Goal: Information Seeking & Learning: Learn about a topic

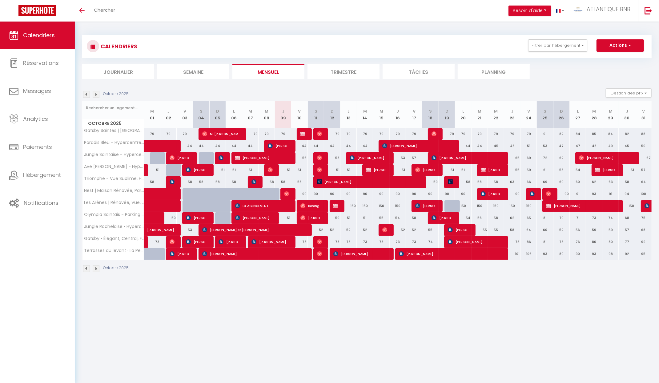
scroll to position [22, 0]
click at [40, 123] on link "Analytics" at bounding box center [37, 119] width 75 height 28
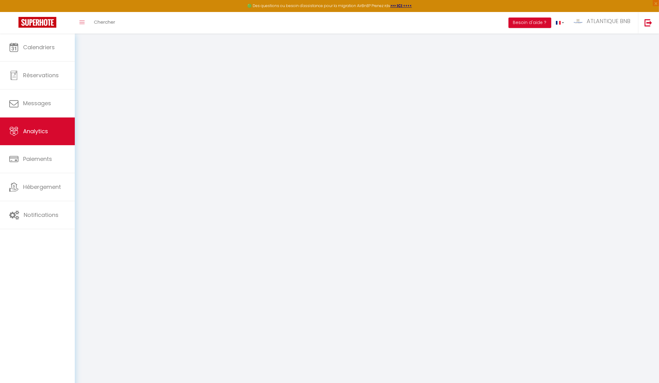
select select "2025"
select select "10"
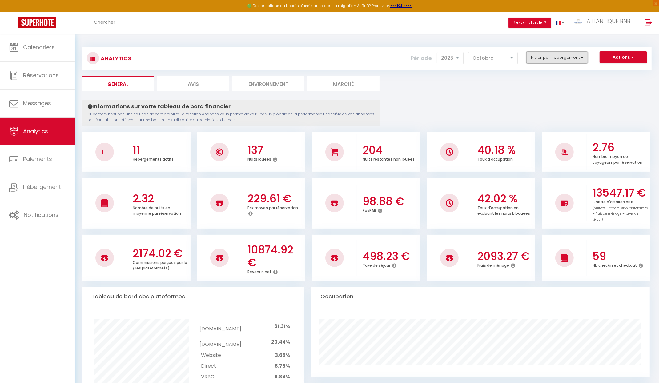
click at [547, 59] on button "Filtrer par hébergement" at bounding box center [557, 57] width 62 height 12
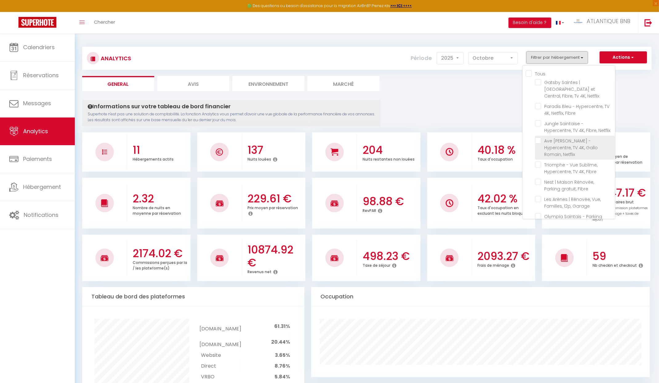
scroll to position [59, 0]
click at [539, 206] on Fibre "checkbox" at bounding box center [575, 209] width 80 height 6
checkbox Fibre "true"
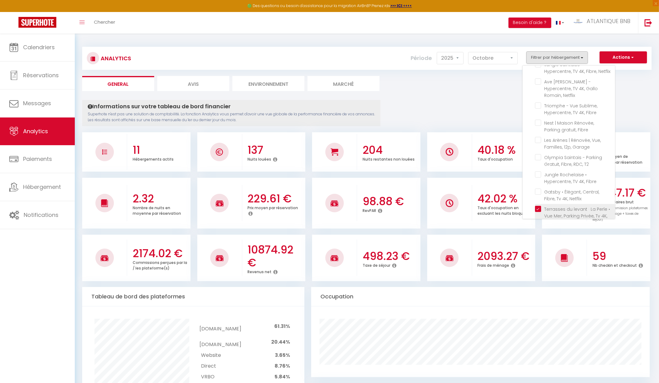
checkbox Netflix "false"
checkbox Fibre "false"
checkbox Netflix "false"
checkbox Fibre "false"
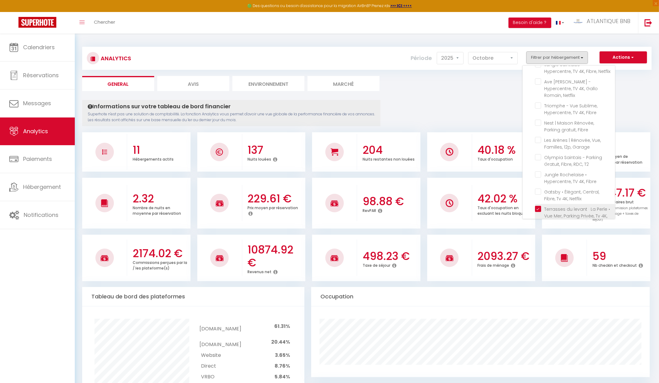
checkbox Fibre "false"
checkbox Garage "false"
checkbox T2 "false"
checkbox Fibre "false"
checkbox Netflix "false"
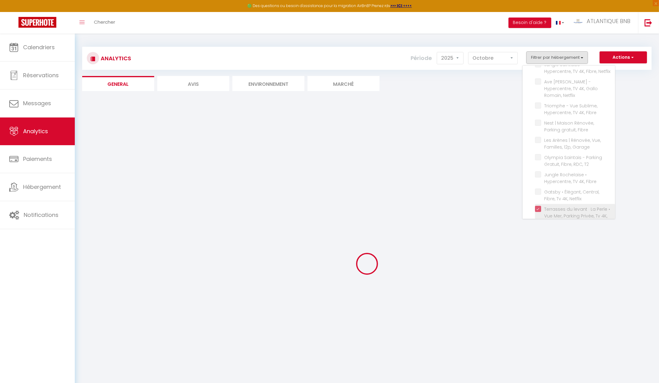
checkbox Netflix "false"
checkbox Fibre "false"
checkbox Netflix "false"
checkbox Fibre "false"
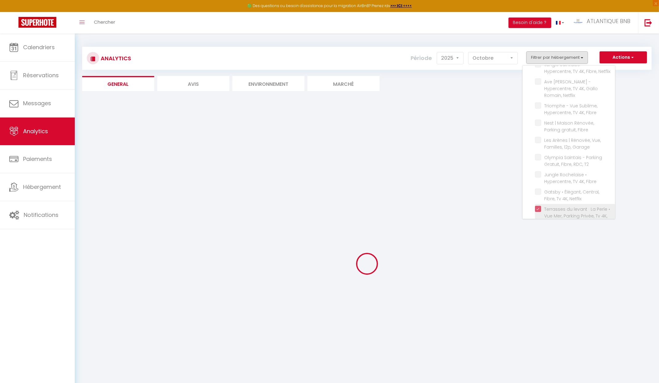
checkbox Fibre "false"
checkbox Garage "false"
checkbox T2 "false"
checkbox Fibre "false"
checkbox Netflix "false"
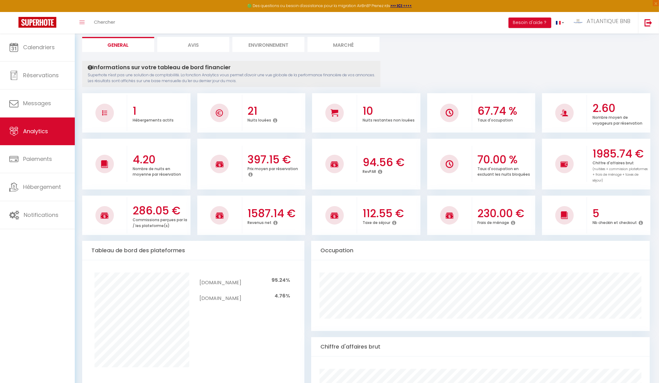
scroll to position [0, 0]
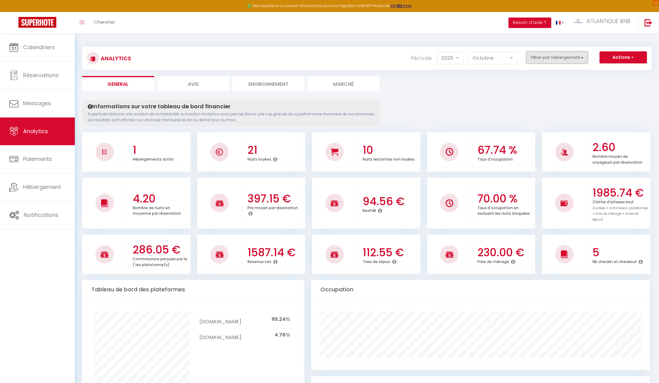
click at [548, 62] on button "Filtrer par hébergement" at bounding box center [557, 57] width 62 height 12
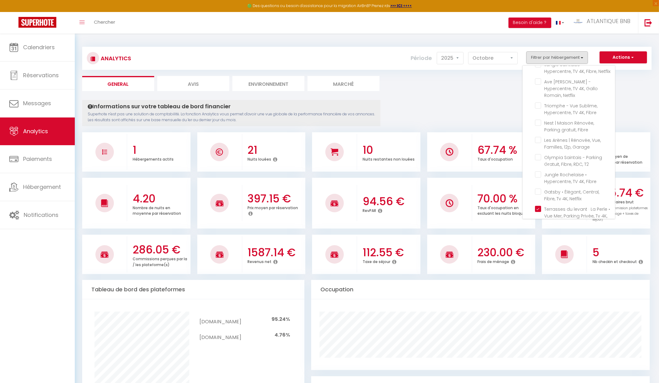
click at [470, 85] on ul "General Avis Environnement Marché" at bounding box center [366, 83] width 569 height 15
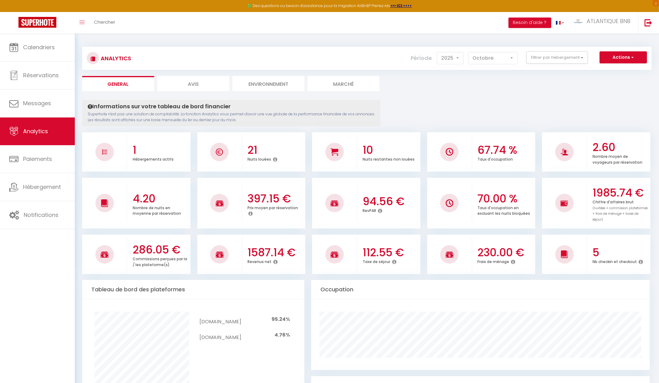
click at [197, 82] on li "Avis" at bounding box center [193, 83] width 72 height 15
select select "2025"
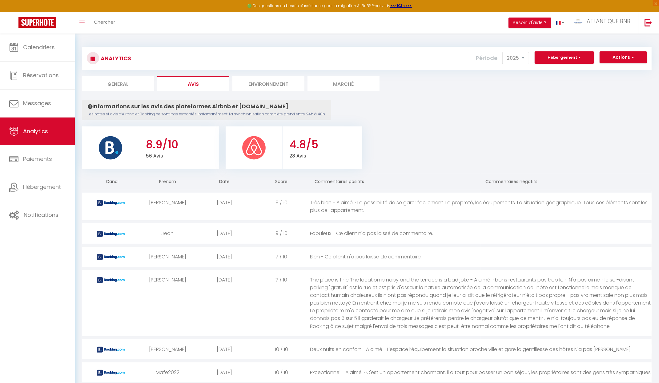
click at [119, 82] on li "General" at bounding box center [118, 83] width 72 height 15
select select "2025"
select select "10"
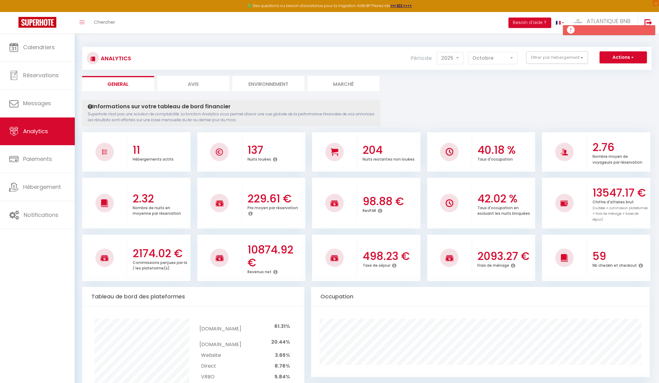
click at [562, 66] on div "Analytics Actions Génération SuperConciergerie Génération SuperAnalyzer Générat…" at bounding box center [366, 58] width 569 height 23
click at [566, 63] on button "Filtrer par hébergement" at bounding box center [557, 57] width 62 height 12
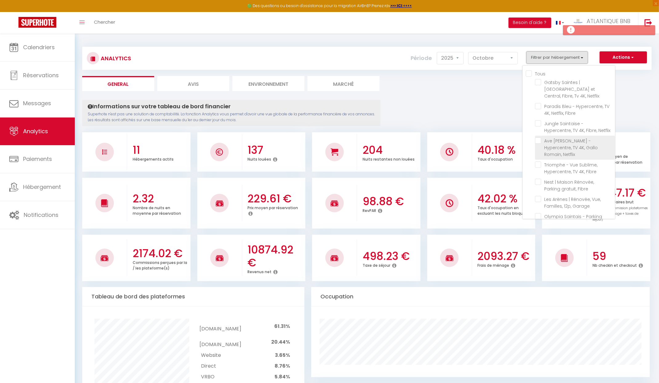
scroll to position [59, 0]
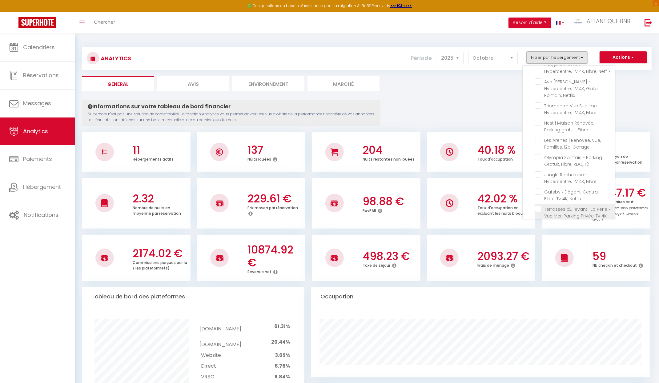
click at [539, 206] on Fibre "checkbox" at bounding box center [575, 209] width 80 height 6
checkbox Fibre "true"
checkbox Netflix "false"
checkbox Fibre "false"
checkbox Netflix "false"
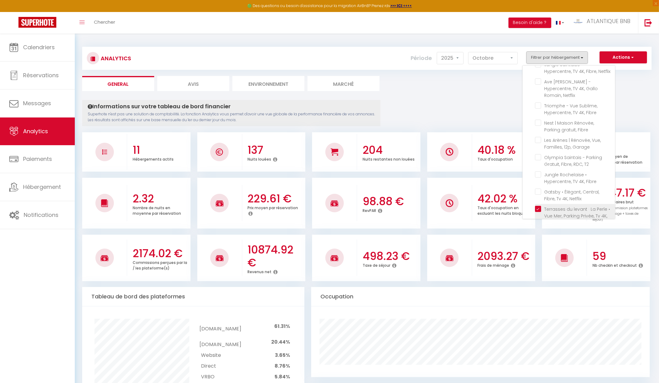
checkbox Netflix "false"
checkbox Fibre "false"
checkbox Garage "false"
checkbox T2 "false"
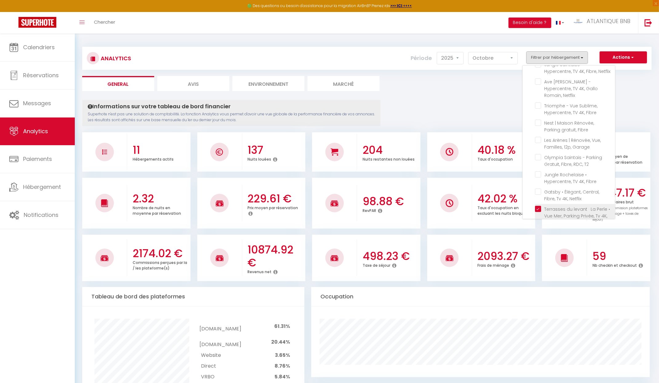
checkbox Fibre "false"
checkbox Netflix "false"
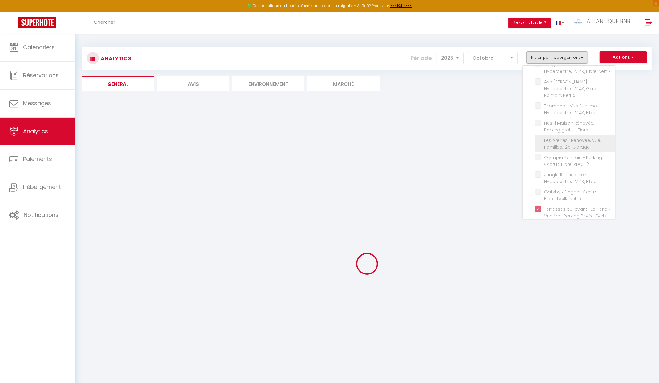
checkbox Netflix "false"
checkbox Fibre "false"
checkbox Netflix "false"
checkbox Fibre "false"
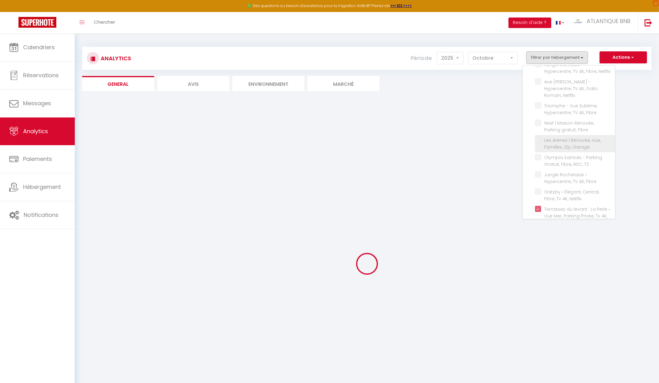
checkbox Fibre "false"
checkbox Garage "false"
checkbox T2 "false"
checkbox Fibre "false"
checkbox Netflix "false"
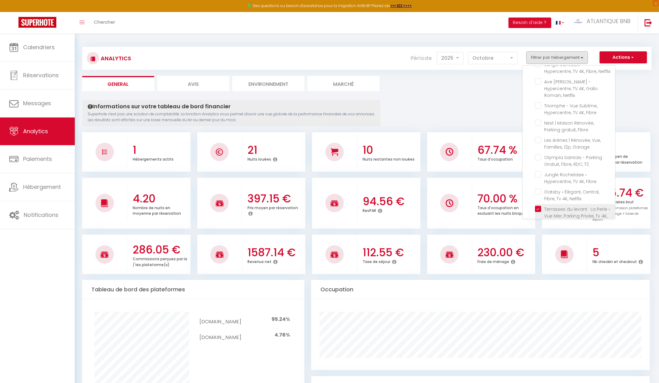
click at [539, 206] on Fibre "checkbox" at bounding box center [575, 209] width 80 height 6
checkbox Fibre "false"
checkbox Netflix "false"
checkbox Fibre "false"
checkbox Netflix "false"
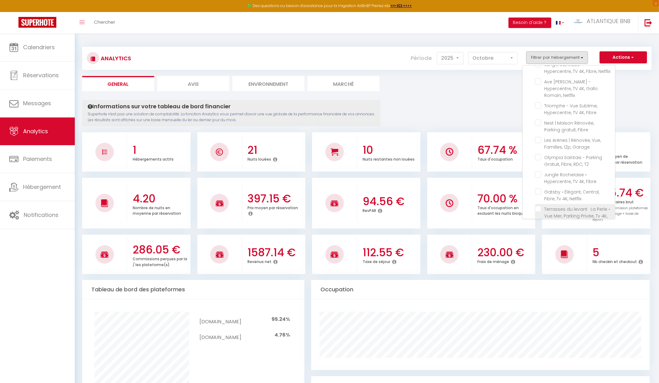
checkbox Netflix "false"
checkbox Fibre "false"
checkbox Garage "false"
checkbox T2 "false"
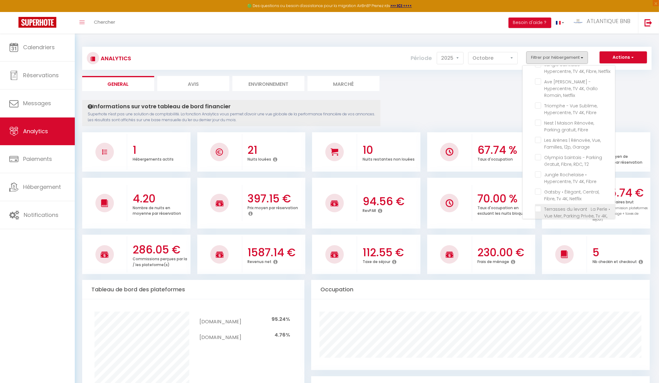
checkbox Fibre "false"
checkbox Netflix "false"
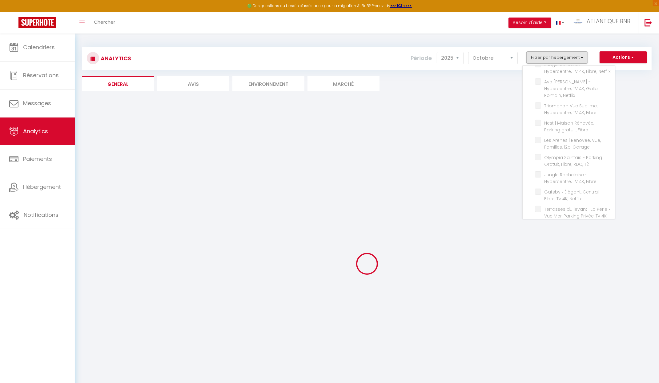
checkbox Netflix "false"
checkbox Fibre "false"
checkbox Netflix "false"
checkbox Fibre "false"
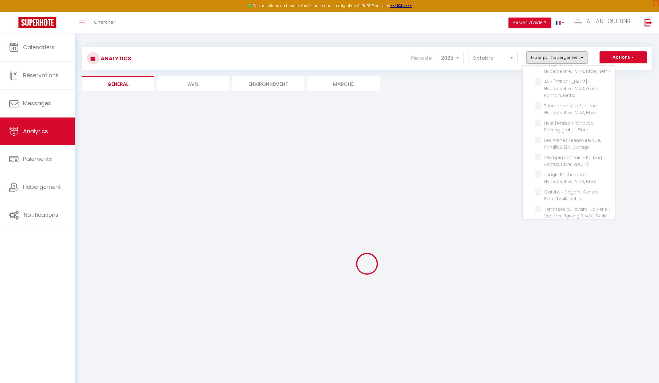
checkbox Fibre "false"
checkbox Garage "false"
checkbox T2 "false"
checkbox Fibre "false"
checkbox Netflix "false"
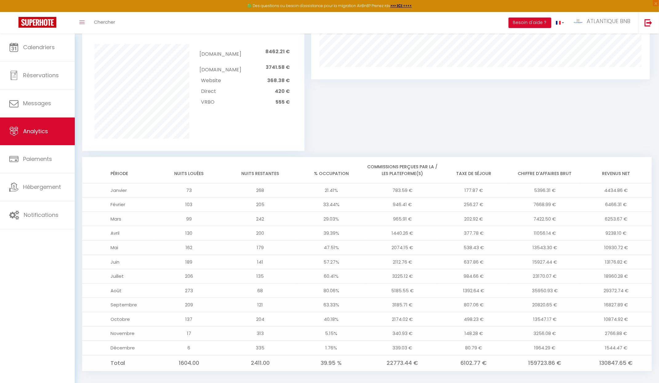
scroll to position [0, 0]
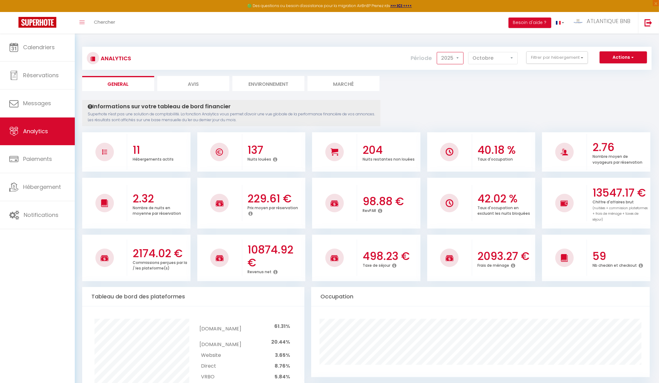
click at [456, 55] on select "2014 2015 2016 2017 2018 2019 2020 2021 2022 2023 2024 2025 2026 2027" at bounding box center [449, 58] width 27 height 12
click at [438, 52] on select "2014 2015 2016 2017 2018 2019 2020 2021 2022 2023 2024 2025 2026 2027" at bounding box center [449, 58] width 27 height 12
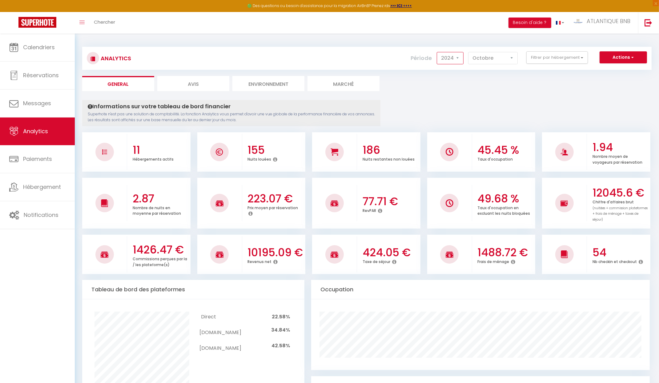
click at [457, 55] on select "2014 2015 2016 2017 2018 2019 2020 2021 2022 2023 2024 2025 2026 2027" at bounding box center [449, 58] width 27 height 12
select select "2025"
click at [438, 52] on select "2014 2015 2016 2017 2018 2019 2020 2021 2022 2023 2024 2025 2026 2027" at bounding box center [449, 58] width 27 height 12
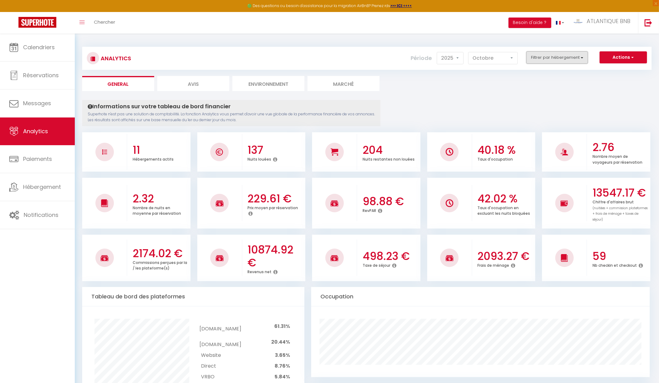
click at [553, 61] on button "Filtrer par hébergement" at bounding box center [557, 57] width 62 height 12
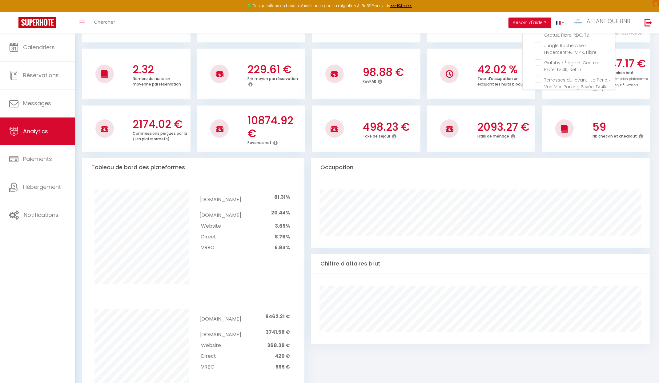
scroll to position [128, 0]
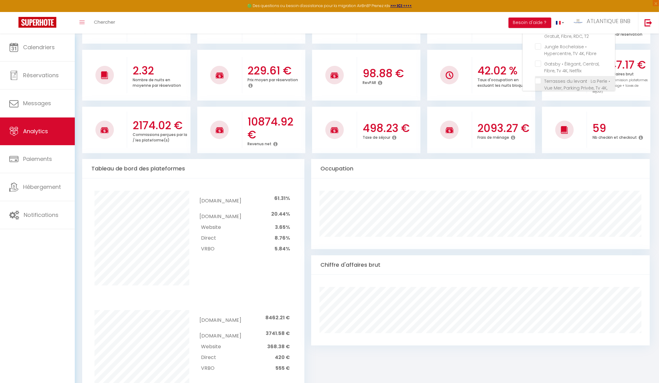
click at [541, 78] on Fibre "checkbox" at bounding box center [575, 81] width 80 height 6
checkbox Fibre "true"
checkbox Netflix "false"
checkbox Fibre "false"
checkbox Netflix "false"
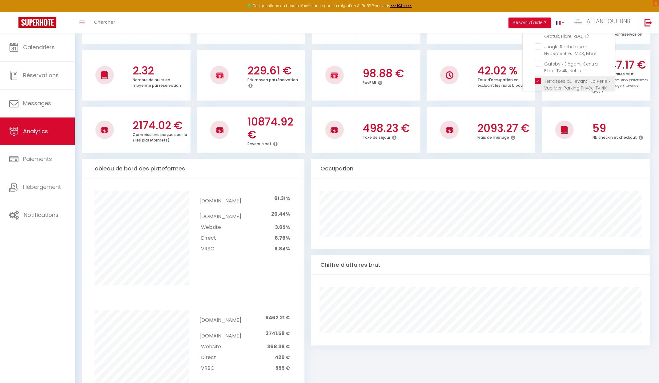
checkbox Netflix "false"
checkbox Fibre "false"
checkbox Garage "false"
checkbox T2 "false"
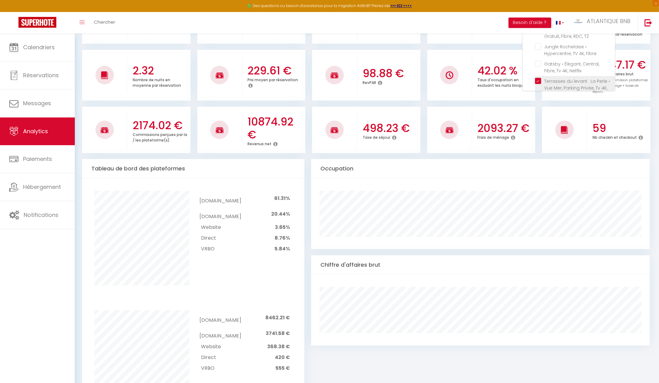
checkbox Fibre "false"
checkbox Netflix "false"
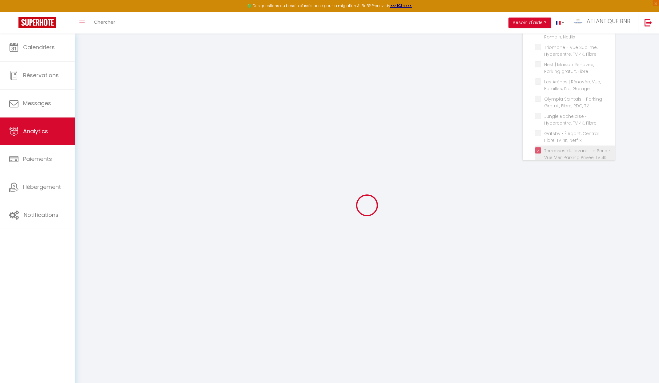
checkbox Netflix "false"
checkbox Fibre "false"
checkbox Netflix "false"
checkbox Fibre "false"
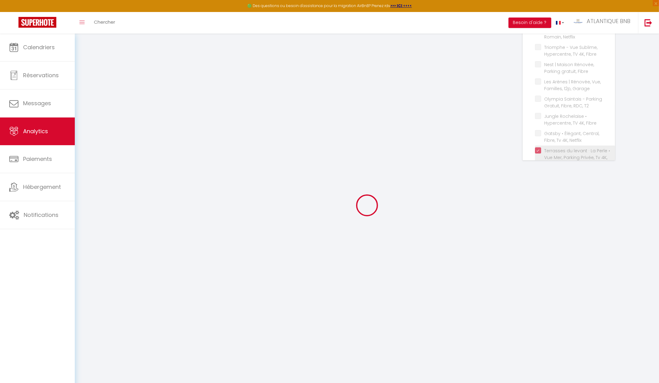
checkbox Fibre "false"
checkbox Garage "false"
checkbox T2 "false"
checkbox Fibre "false"
checkbox Netflix "false"
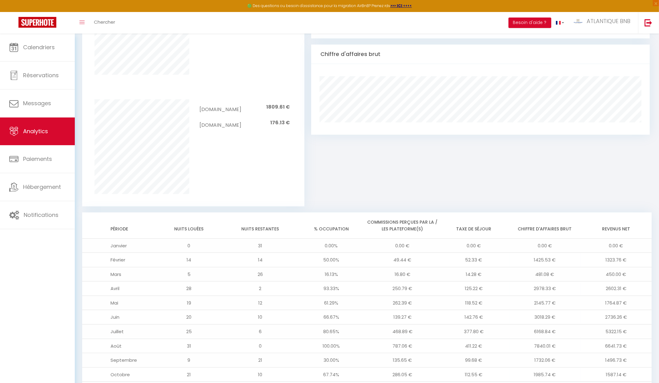
scroll to position [387, 0]
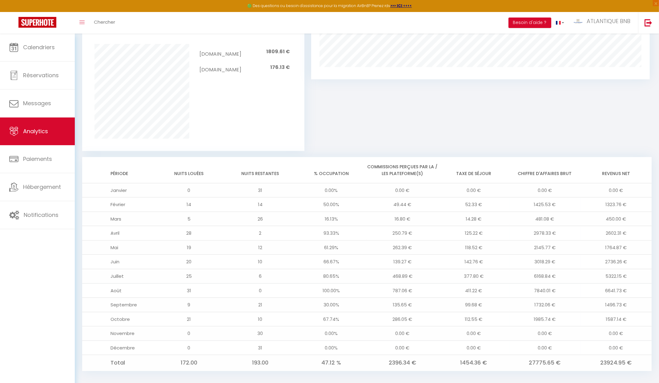
click at [563, 363] on div "1 Hébergements actifs 21 Nuits louées 10 Nuits restantes non louées 67.74 % Tau…" at bounding box center [366, 60] width 569 height 633
drag, startPoint x: 599, startPoint y: 356, endPoint x: 631, endPoint y: 352, distance: 32.4
type textarea "23924.95 €"
click at [631, 355] on td "23924.95 €" at bounding box center [615, 363] width 71 height 16
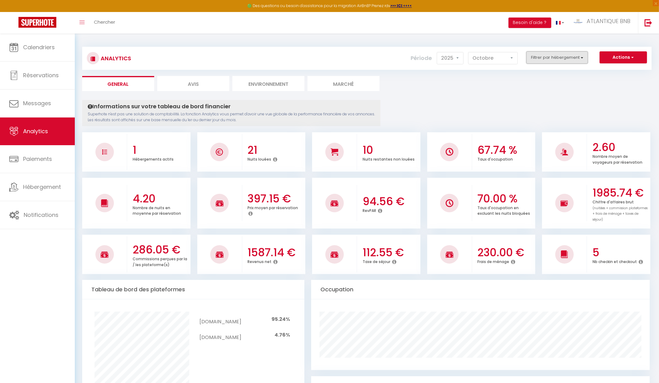
click at [557, 63] on button "Filtrer par hébergement" at bounding box center [557, 57] width 62 height 12
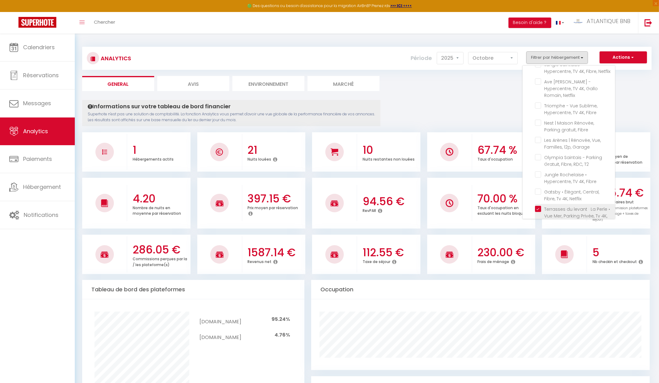
click at [536, 206] on Fibre "checkbox" at bounding box center [575, 209] width 80 height 6
checkbox Fibre "false"
checkbox Netflix "false"
checkbox Fibre "false"
checkbox Netflix "false"
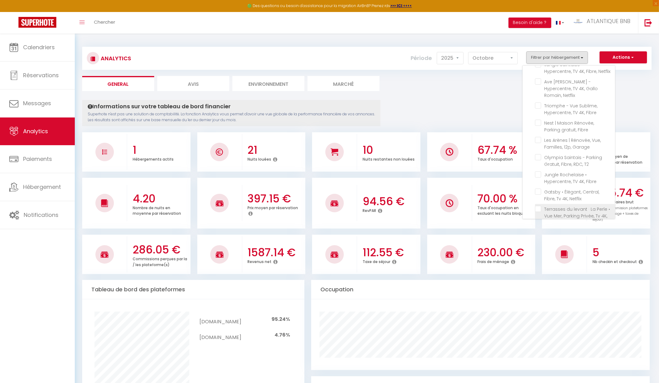
checkbox Netflix "false"
checkbox Fibre "false"
checkbox Garage "false"
checkbox T2 "false"
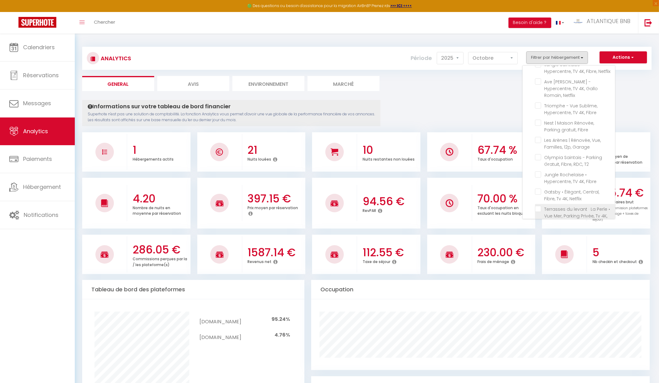
checkbox Fibre "false"
checkbox Netflix "false"
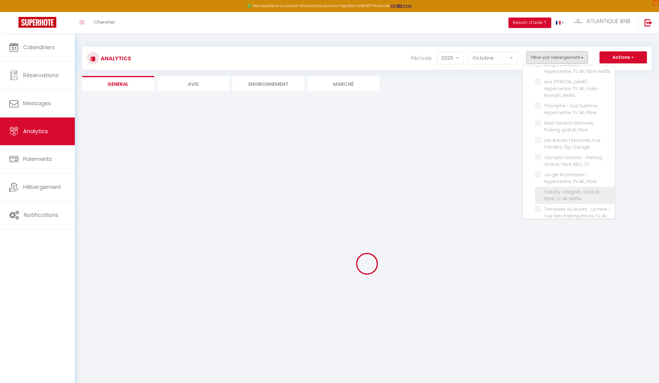
checkbox Netflix "false"
checkbox Fibre "false"
checkbox Netflix "false"
checkbox Fibre "false"
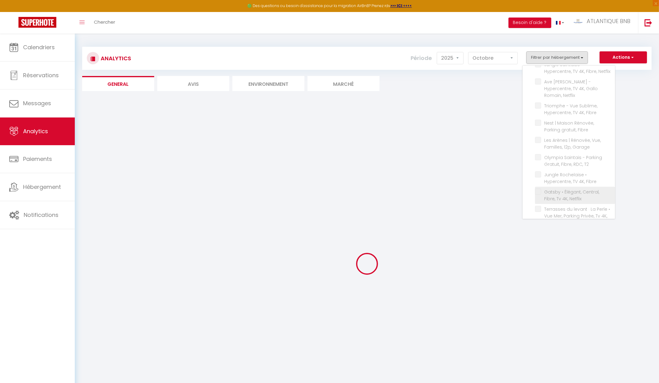
checkbox Fibre "false"
checkbox Garage "false"
checkbox T2 "false"
checkbox Fibre "false"
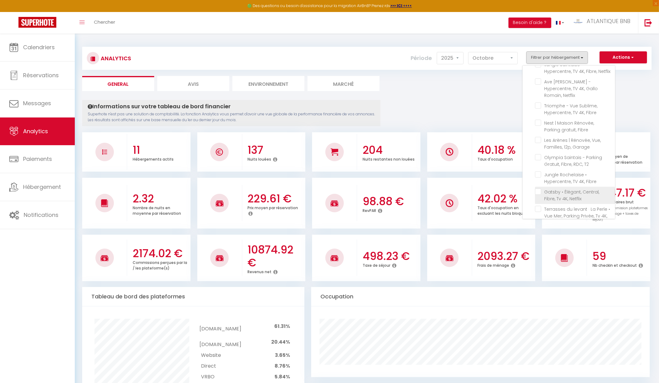
click at [540, 189] on Netflix "checkbox" at bounding box center [575, 192] width 80 height 6
checkbox Netflix "true"
checkbox Netflix "false"
checkbox Fibre "false"
checkbox Netflix "false"
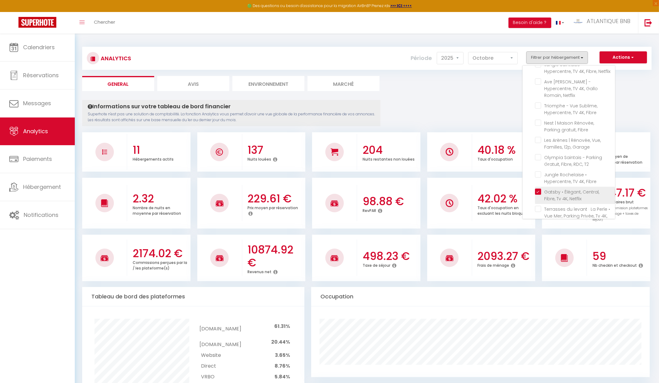
checkbox Netflix "false"
checkbox Fibre "false"
checkbox Garage "false"
checkbox T2 "false"
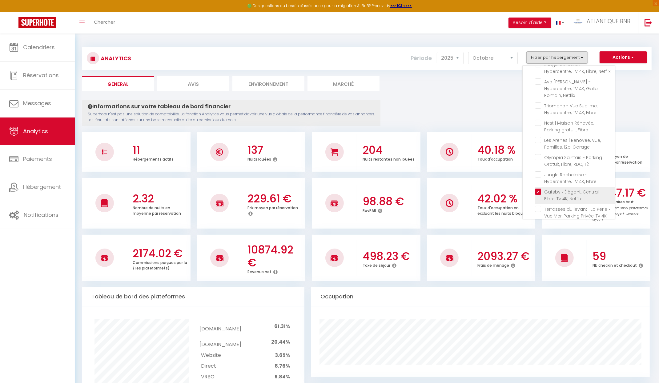
checkbox Fibre "false"
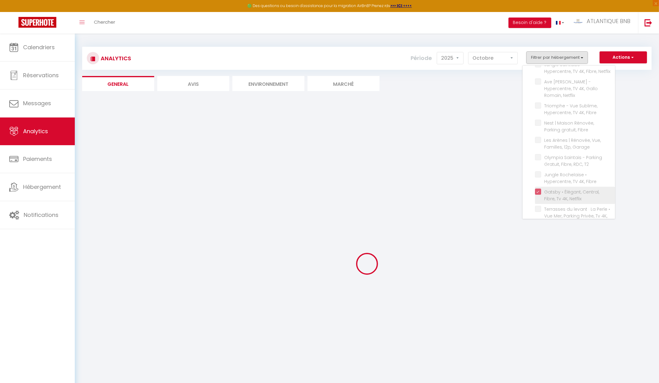
checkbox Netflix "false"
checkbox Fibre "false"
checkbox Netflix "false"
checkbox Fibre "false"
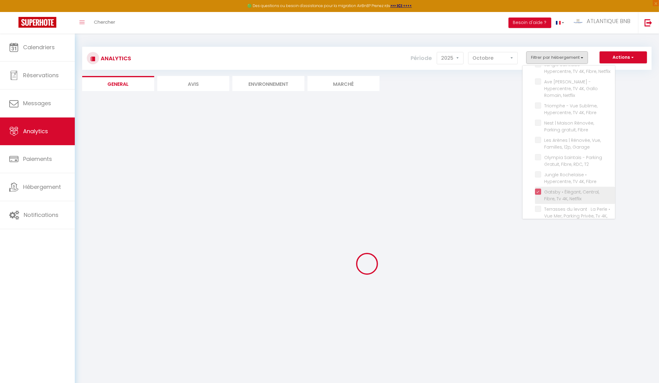
checkbox Fibre "false"
checkbox Garage "false"
checkbox T2 "false"
checkbox Fibre "false"
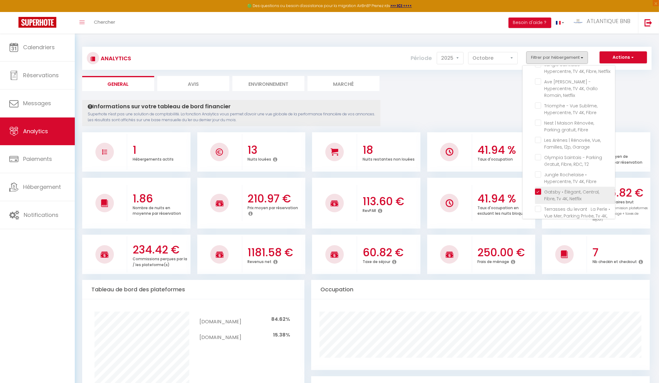
click at [540, 189] on Netflix "checkbox" at bounding box center [575, 192] width 80 height 6
checkbox Netflix "false"
checkbox Fibre "false"
checkbox Netflix "false"
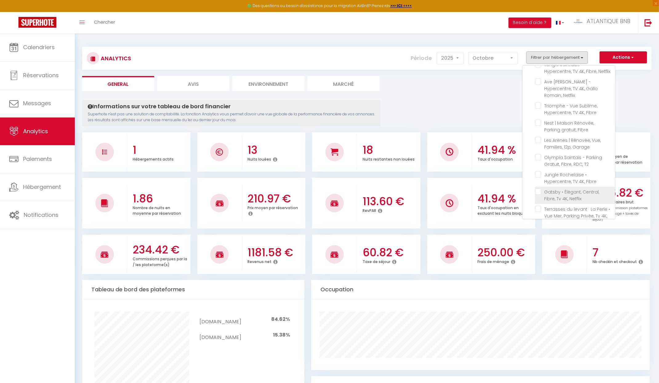
checkbox Netflix "false"
checkbox Fibre "false"
checkbox Garage "false"
checkbox T2 "false"
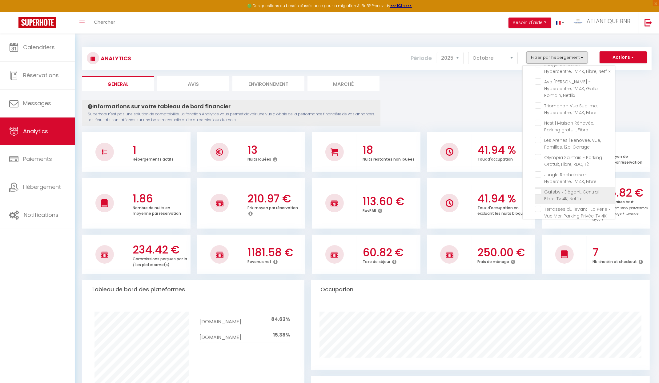
checkbox Fibre "false"
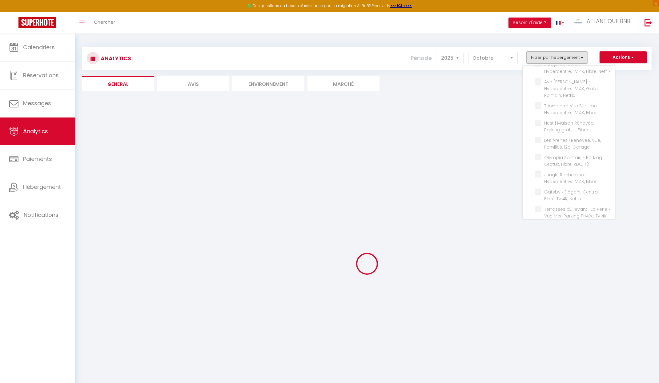
checkbox Netflix "false"
checkbox Fibre "false"
checkbox Netflix "false"
checkbox Fibre "false"
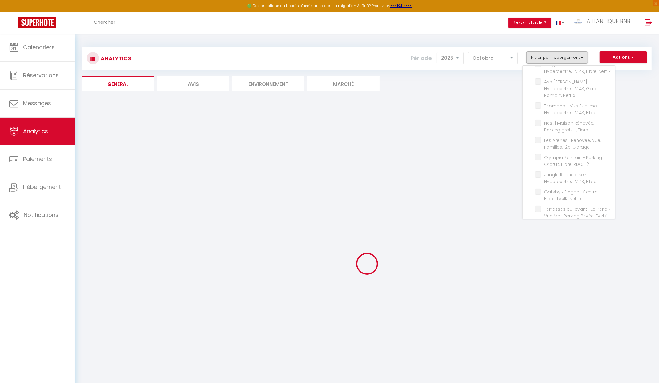
checkbox Fibre "false"
checkbox Garage "false"
checkbox T2 "false"
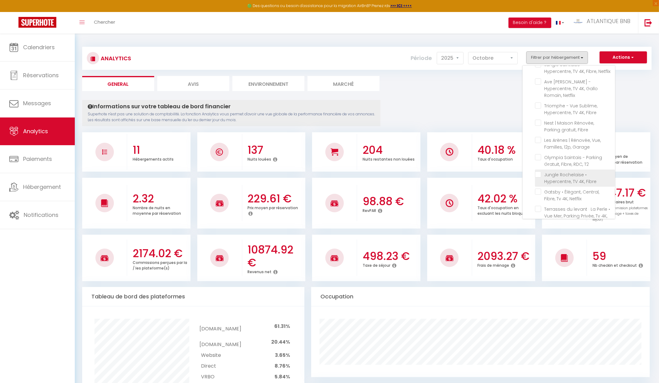
click at [539, 171] on Fibre "checkbox" at bounding box center [575, 174] width 80 height 6
checkbox Fibre "true"
checkbox Netflix "false"
checkbox Fibre "false"
checkbox Netflix "false"
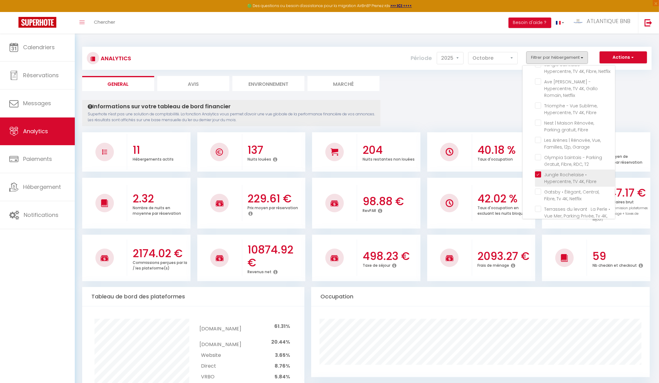
checkbox Netflix "false"
checkbox Fibre "false"
checkbox Garage "false"
checkbox T2 "false"
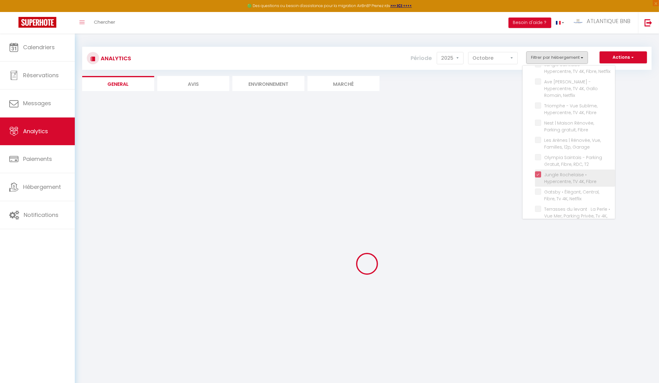
checkbox Netflix "false"
checkbox Fibre "false"
checkbox Netflix "false"
checkbox Fibre "false"
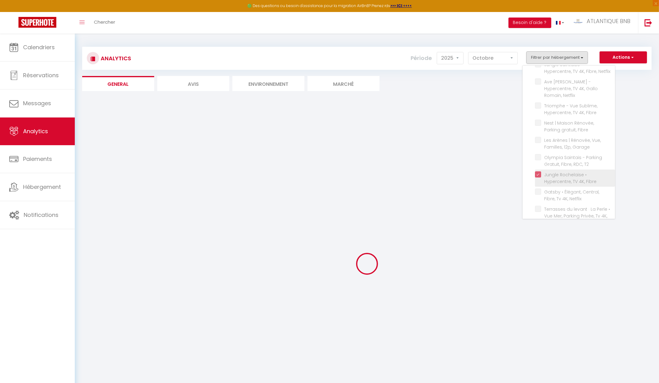
checkbox Fibre "false"
checkbox Garage "false"
checkbox T2 "false"
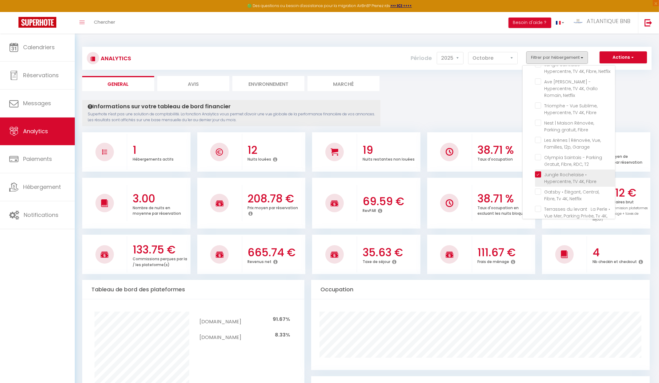
click at [538, 171] on Fibre "checkbox" at bounding box center [575, 174] width 80 height 6
checkbox Fibre "false"
checkbox Netflix "false"
checkbox Fibre "false"
checkbox Netflix "false"
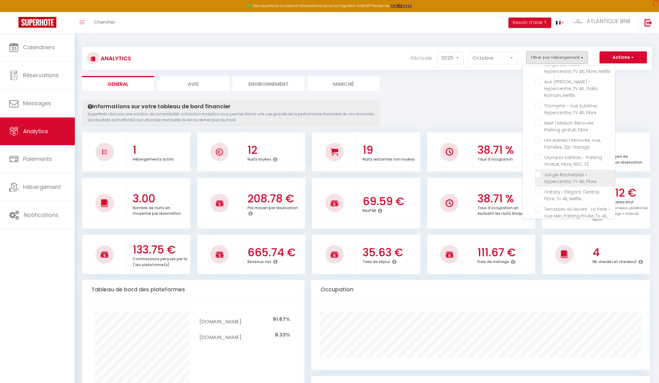
checkbox Netflix "false"
checkbox Fibre "false"
checkbox Garage "false"
checkbox T2 "false"
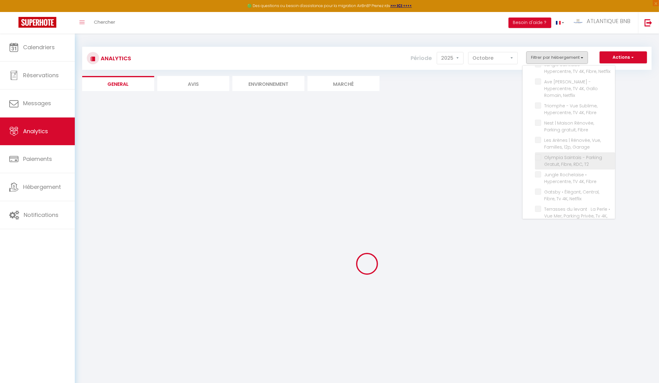
checkbox Netflix "false"
checkbox Fibre "false"
checkbox Netflix "false"
checkbox Fibre "false"
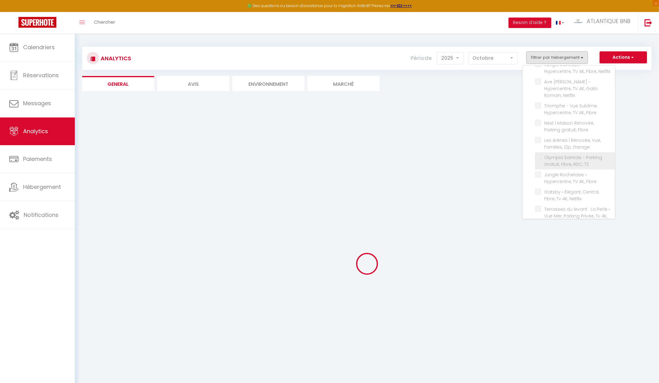
checkbox Fibre "false"
checkbox Garage "false"
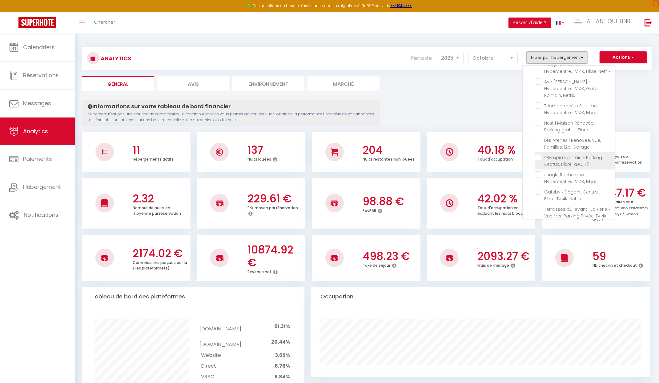
click at [539, 154] on T2 "checkbox" at bounding box center [575, 157] width 80 height 6
checkbox T2 "true"
checkbox Netflix "false"
checkbox Fibre "false"
checkbox Netflix "false"
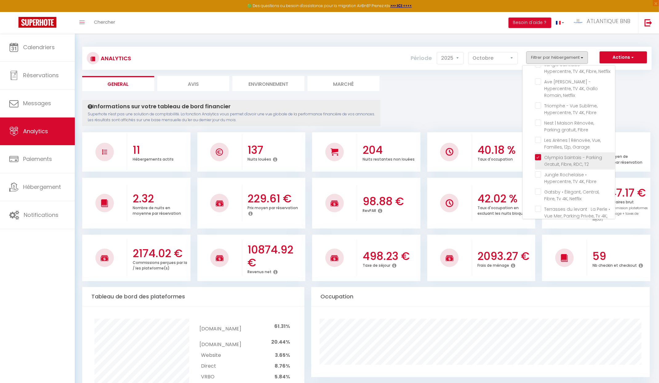
checkbox Netflix "false"
checkbox Fibre "false"
checkbox Garage "false"
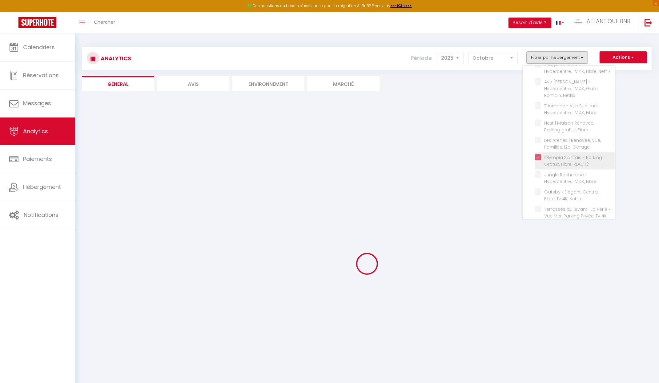
checkbox Netflix "false"
checkbox Fibre "false"
checkbox Netflix "false"
checkbox Fibre "false"
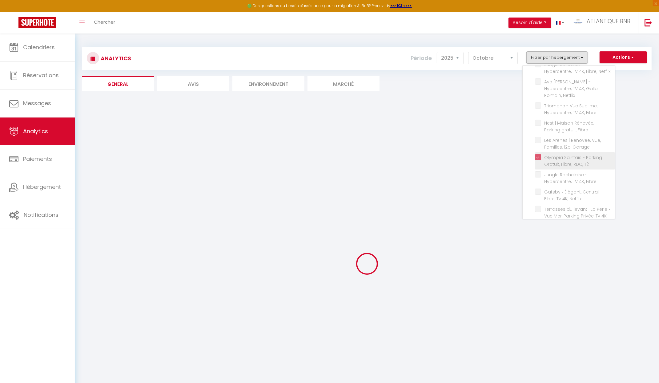
checkbox Fibre "false"
checkbox Garage "false"
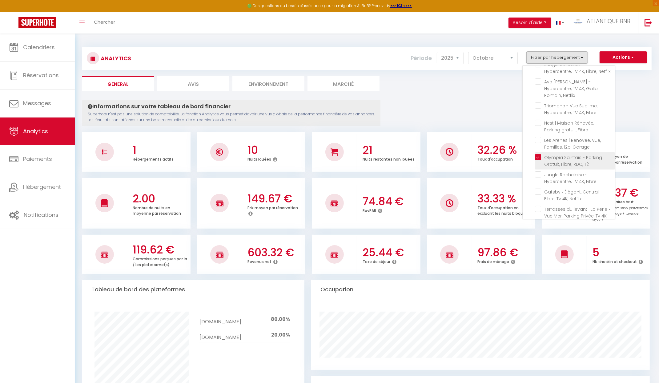
click at [541, 154] on T2 "checkbox" at bounding box center [575, 157] width 80 height 6
checkbox T2 "false"
checkbox Netflix "false"
checkbox Fibre "false"
checkbox Netflix "false"
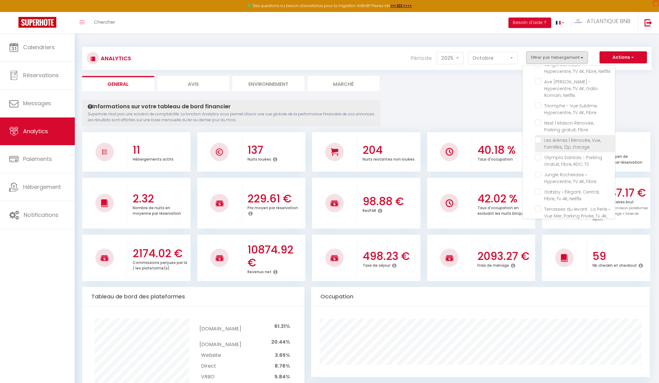
click at [540, 137] on Garage "checkbox" at bounding box center [575, 140] width 80 height 6
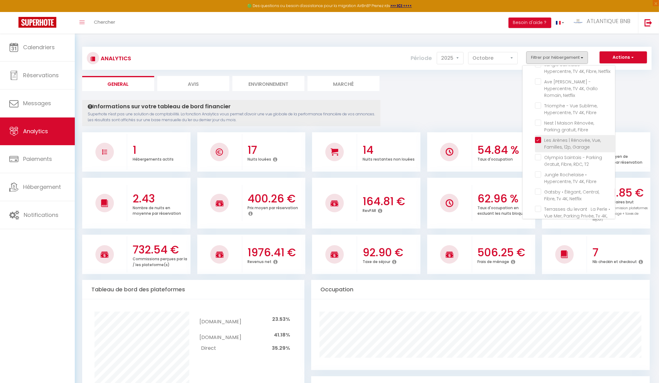
click at [539, 137] on Garage "checkbox" at bounding box center [575, 140] width 80 height 6
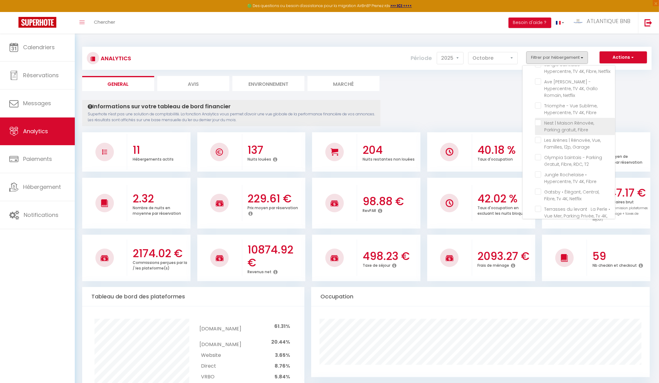
click at [539, 120] on Fibre "checkbox" at bounding box center [575, 123] width 80 height 6
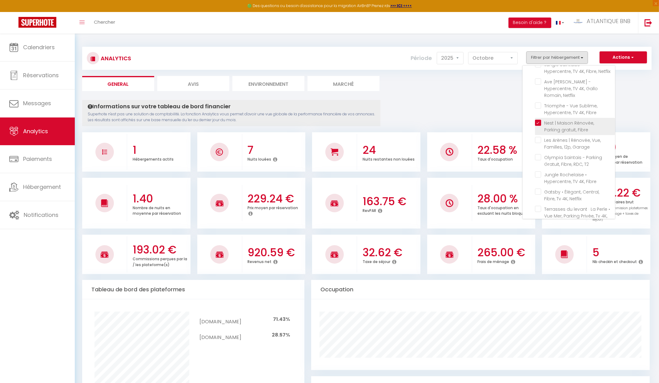
click at [538, 120] on Fibre "checkbox" at bounding box center [575, 123] width 80 height 6
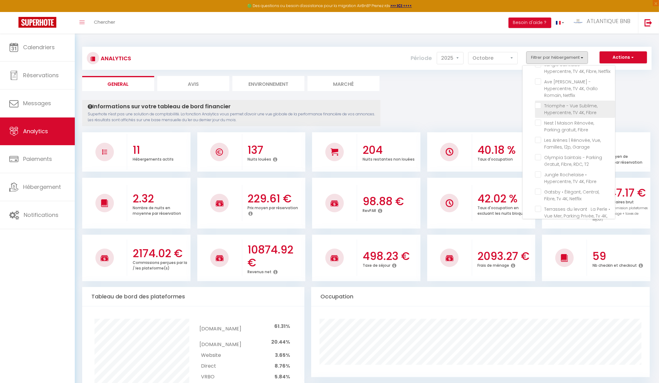
click at [540, 102] on Fibre "checkbox" at bounding box center [575, 105] width 80 height 6
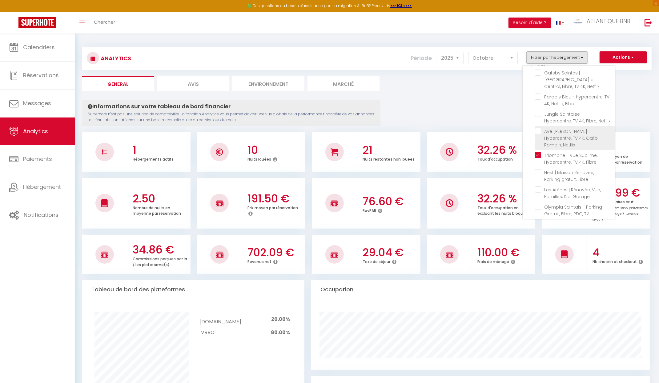
scroll to position [10, 0]
click at [538, 128] on Netflix "checkbox" at bounding box center [575, 131] width 80 height 6
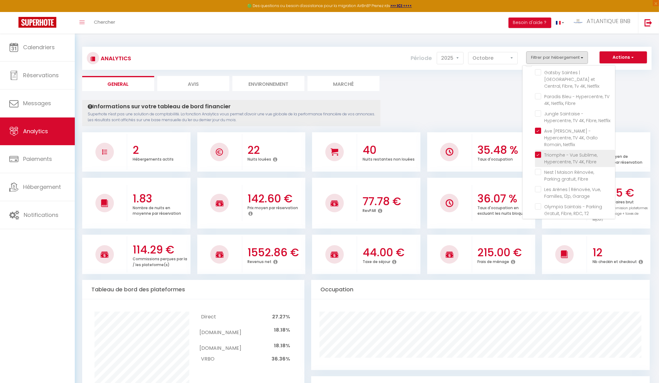
click at [537, 152] on Fibre "checkbox" at bounding box center [575, 155] width 80 height 6
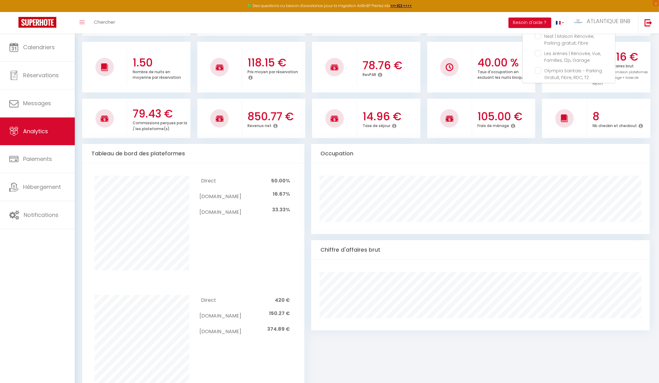
scroll to position [0, 0]
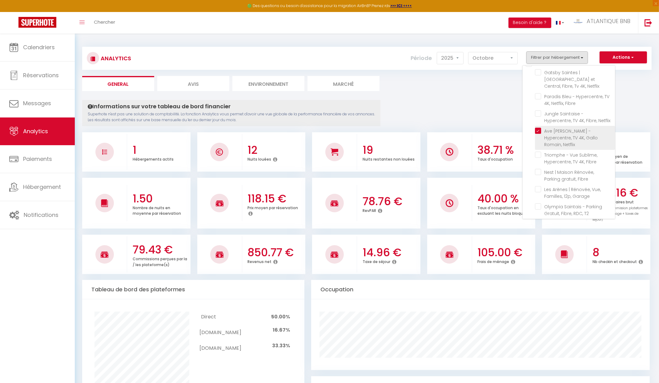
click at [538, 128] on Netflix "checkbox" at bounding box center [575, 131] width 80 height 6
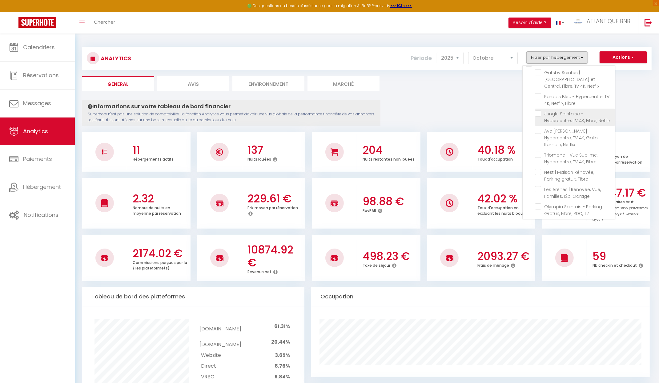
click at [539, 110] on Netflix "checkbox" at bounding box center [575, 113] width 80 height 6
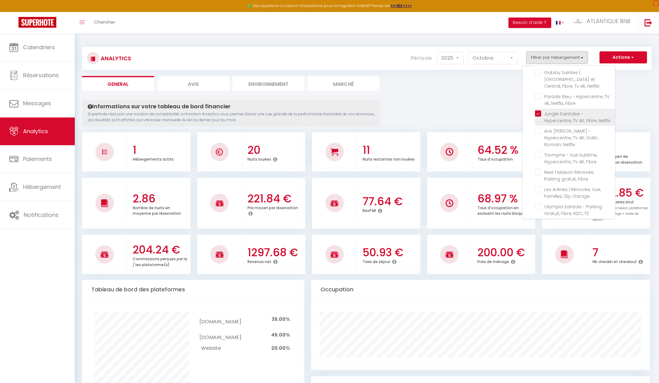
click at [540, 110] on Netflix "checkbox" at bounding box center [575, 113] width 80 height 6
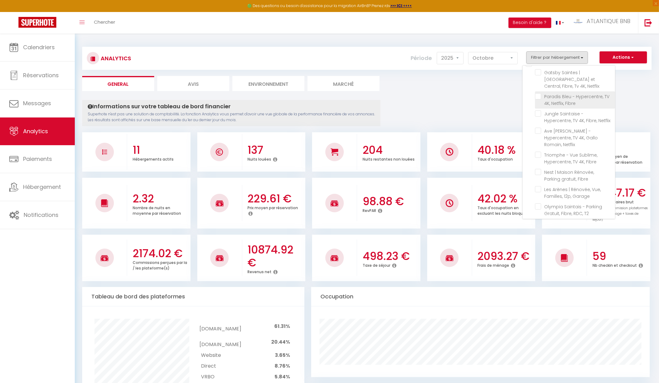
click at [538, 93] on Fibre "checkbox" at bounding box center [575, 96] width 80 height 6
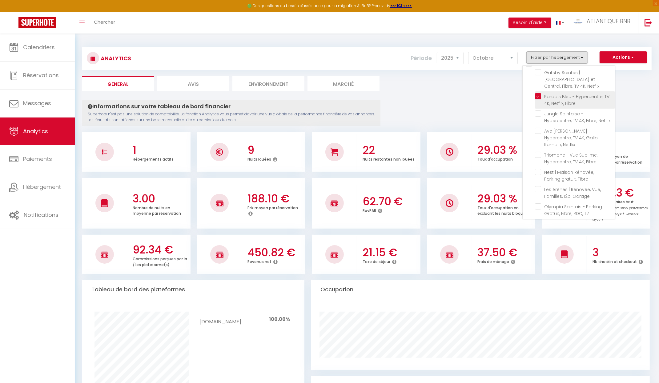
click at [538, 93] on Fibre "checkbox" at bounding box center [575, 96] width 80 height 6
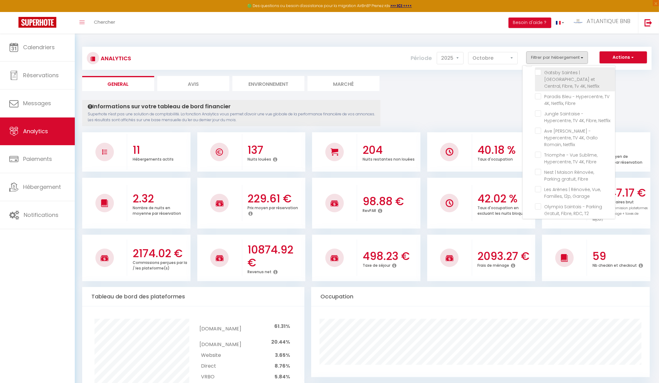
click at [538, 73] on Netflix "checkbox" at bounding box center [575, 72] width 80 height 6
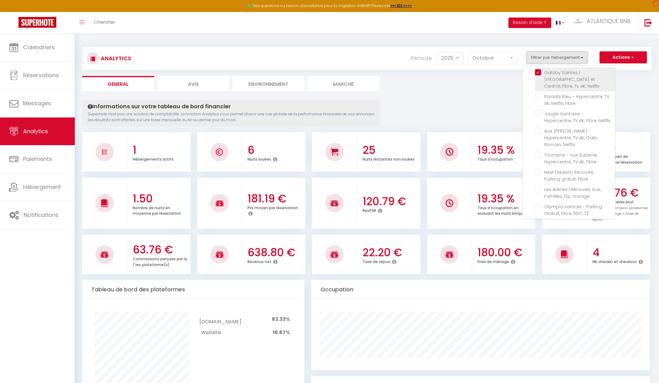
click at [540, 71] on Netflix "checkbox" at bounding box center [575, 72] width 80 height 6
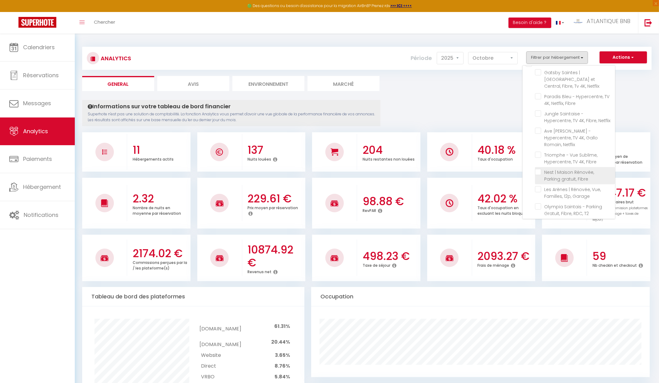
scroll to position [59, 0]
